Goal: Information Seeking & Learning: Check status

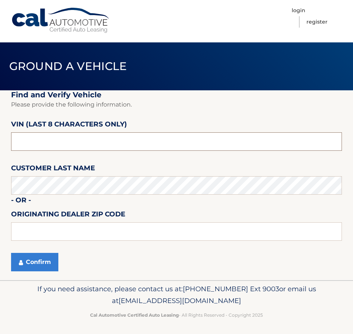
click at [44, 140] on input "text" at bounding box center [176, 142] width 331 height 18
type input "NS165336"
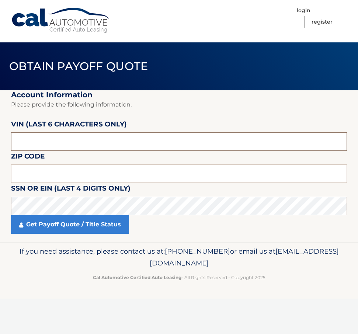
click at [44, 144] on input "text" at bounding box center [179, 142] width 336 height 18
type input "165336"
type input "07928"
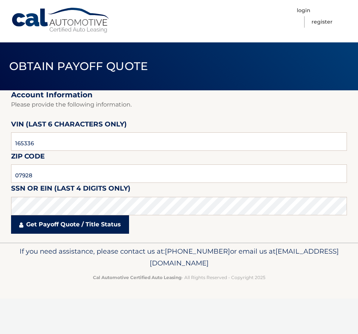
click at [49, 213] on fieldset "Account Information Please provide the following information. VIN (last 6 chara…" at bounding box center [179, 166] width 336 height 152
click at [64, 229] on link "Get Payoff Quote / Title Status" at bounding box center [70, 225] width 118 height 18
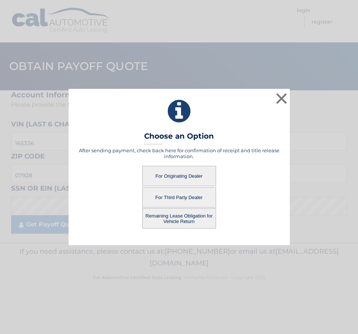
click at [174, 199] on button "For Third Party Dealer" at bounding box center [180, 198] width 74 height 20
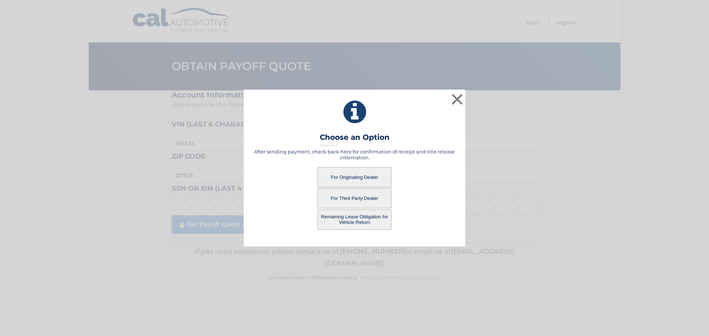
click at [356, 202] on button "For Third Party Dealer" at bounding box center [354, 198] width 74 height 20
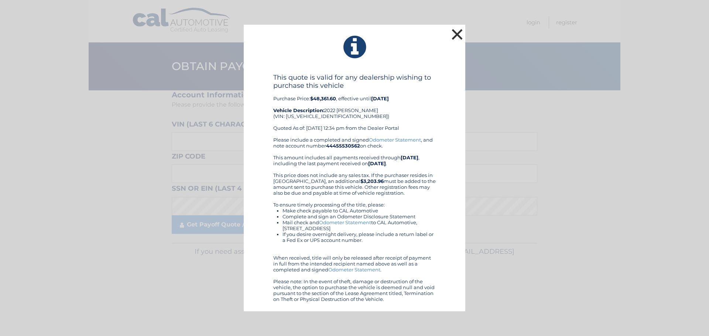
click at [457, 41] on button "×" at bounding box center [457, 34] width 15 height 15
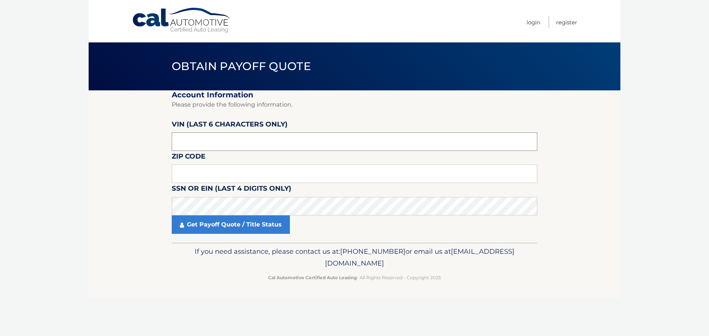
click at [236, 141] on input "text" at bounding box center [354, 142] width 365 height 18
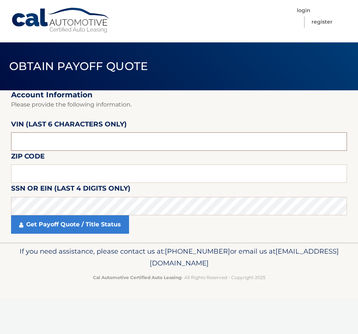
click at [26, 140] on input "text" at bounding box center [179, 142] width 336 height 18
type input "165336"
click at [66, 174] on input "text" at bounding box center [179, 174] width 336 height 18
type input "07928"
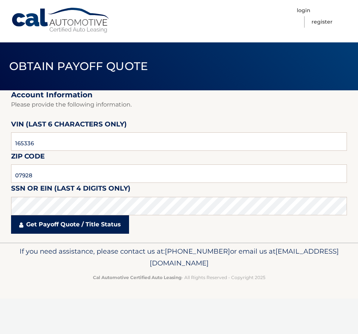
click at [71, 226] on link "Get Payoff Quote / Title Status" at bounding box center [70, 225] width 118 height 18
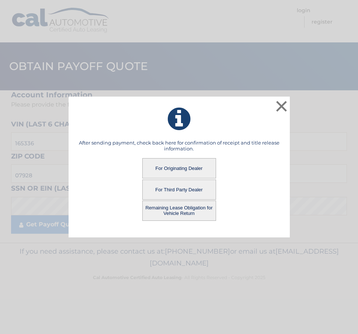
click at [177, 166] on button "For Originating Dealer" at bounding box center [180, 168] width 74 height 20
click at [176, 170] on button "For Originating Dealer" at bounding box center [180, 168] width 74 height 20
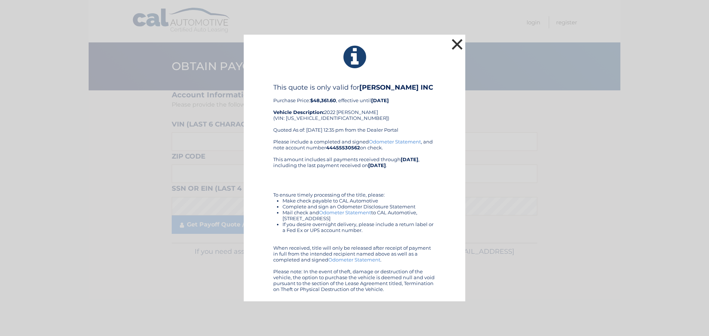
click at [456, 44] on button "×" at bounding box center [457, 44] width 15 height 15
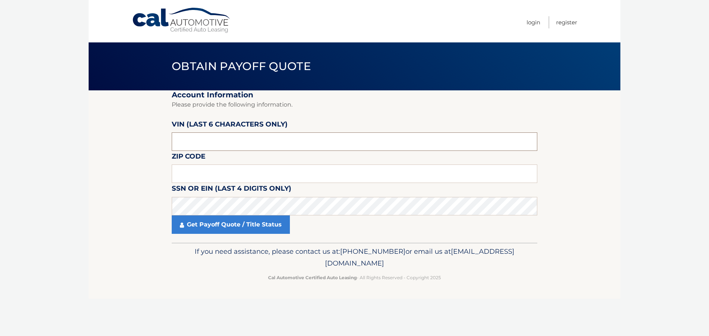
click at [193, 142] on input "text" at bounding box center [354, 142] width 365 height 18
click button "For Originating Dealer" at bounding box center [0, 0] width 0 height 0
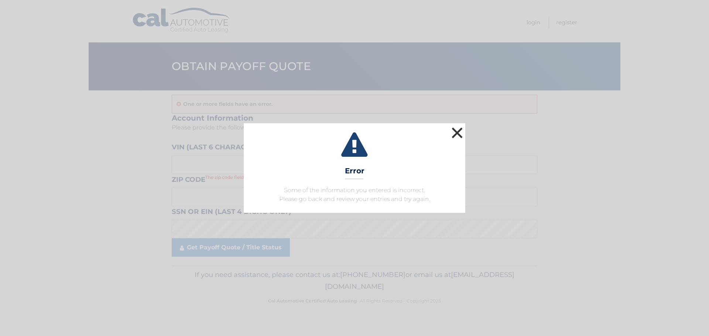
click at [458, 133] on button "×" at bounding box center [457, 133] width 15 height 15
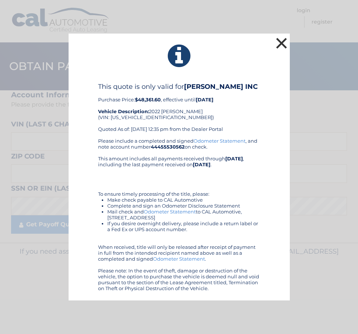
click at [281, 40] on button "×" at bounding box center [282, 43] width 15 height 15
